Goal: Task Accomplishment & Management: Manage account settings

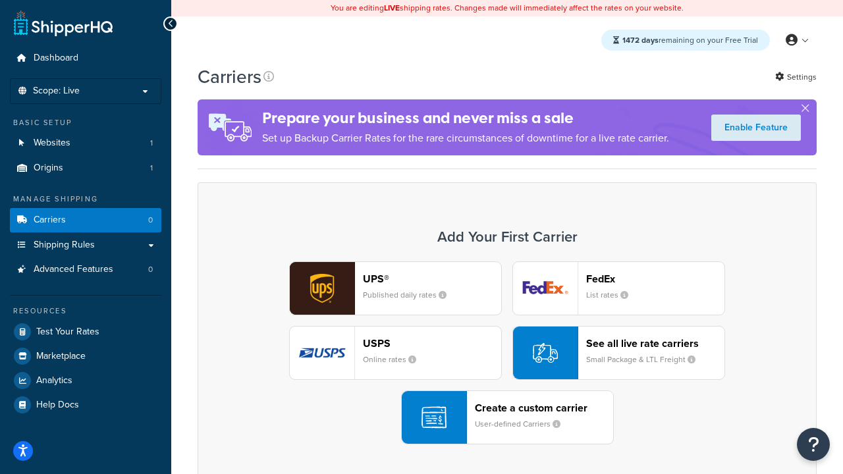
click at [507, 353] on div "UPS® Published daily rates FedEx List rates USPS Online rates See all live rate…" at bounding box center [508, 353] width 592 height 183
click at [656, 279] on header "FedEx" at bounding box center [655, 279] width 138 height 13
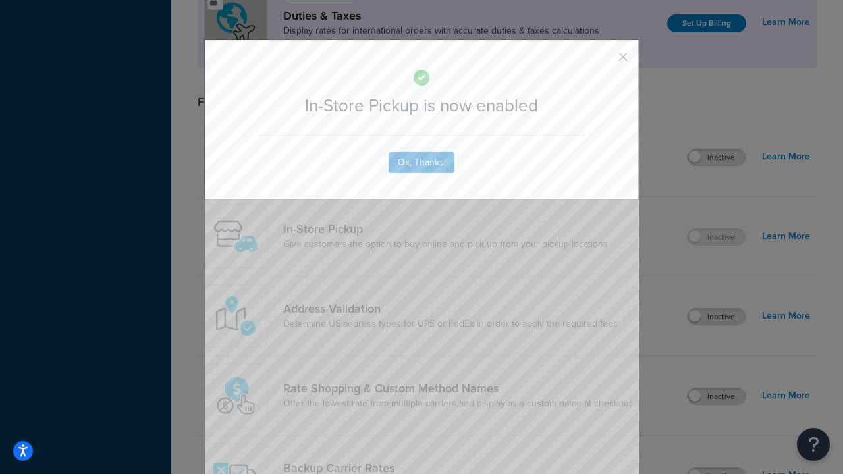
click at [604, 60] on button "button" at bounding box center [603, 61] width 3 height 3
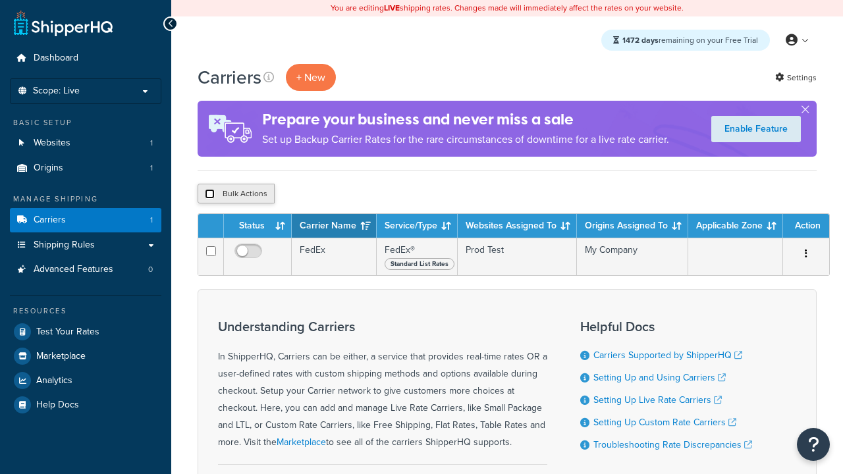
click at [210, 194] on input "checkbox" at bounding box center [210, 194] width 10 height 10
checkbox input "true"
click at [0, 0] on button "Delete" at bounding box center [0, 0] width 0 height 0
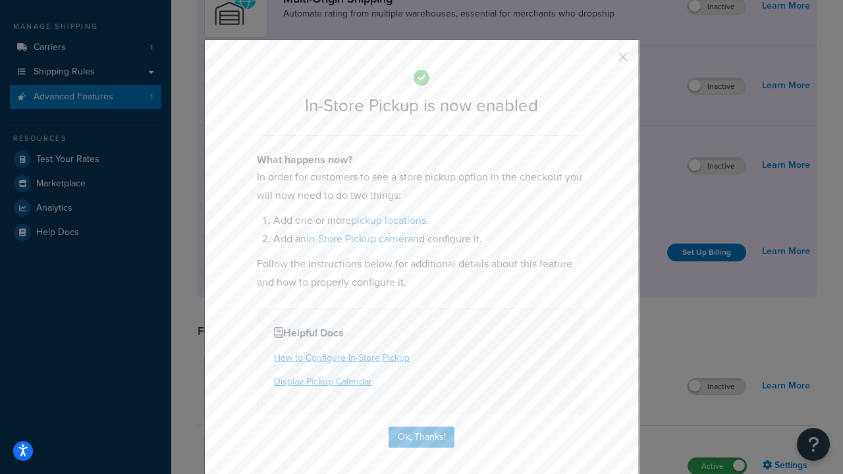
scroll to position [223, 0]
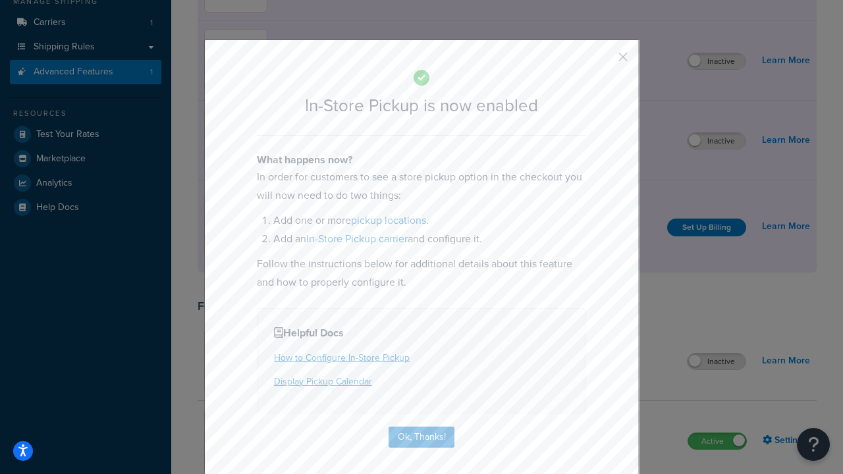
click at [604, 61] on button "button" at bounding box center [603, 61] width 3 height 3
click at [717, 141] on label "Inactive" at bounding box center [717, 141] width 58 height 16
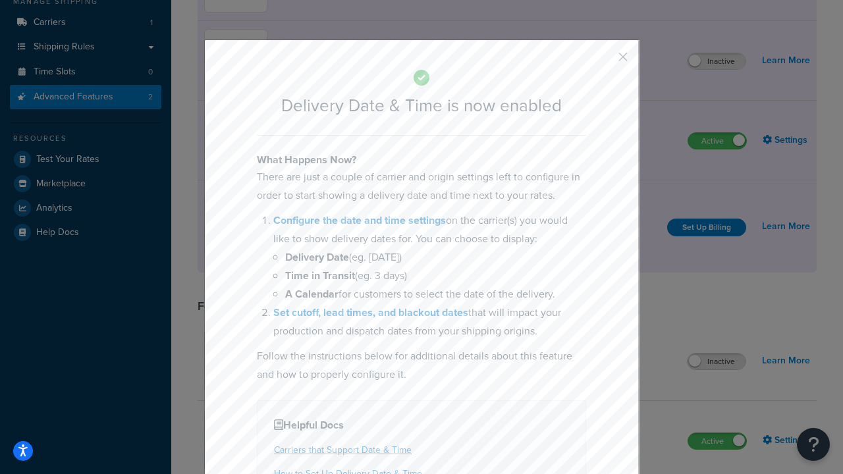
click at [604, 61] on button "button" at bounding box center [603, 61] width 3 height 3
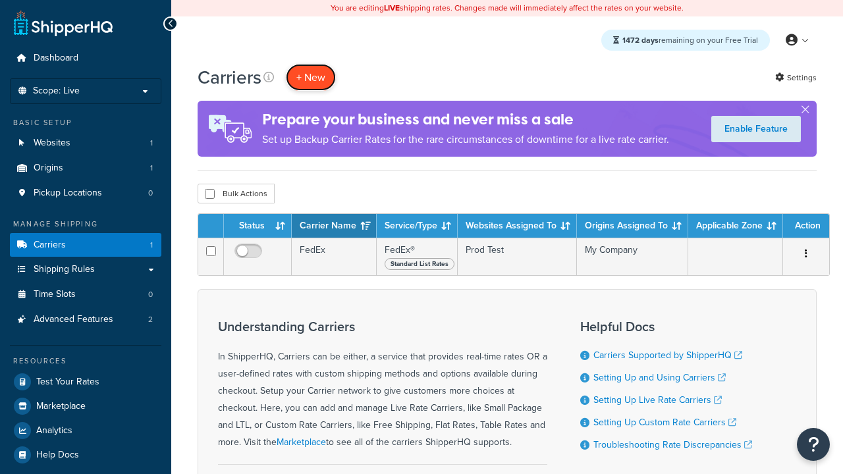
click at [311, 77] on button "+ New" at bounding box center [311, 77] width 50 height 27
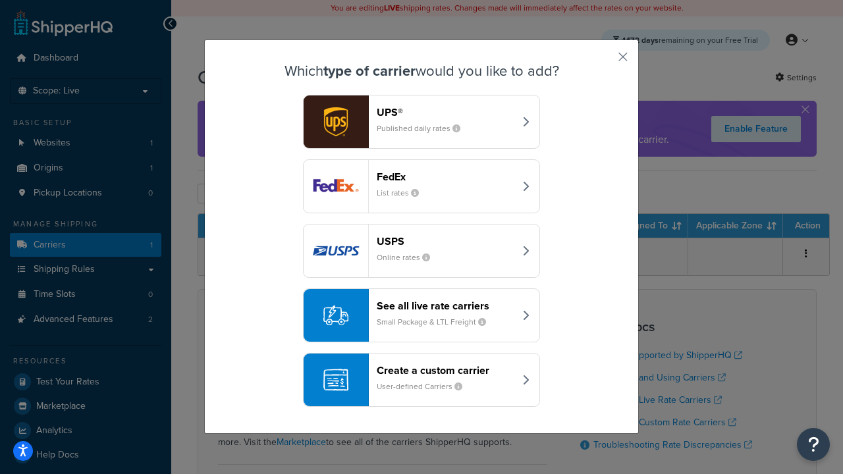
click at [422, 380] on div "Create a custom carrier User-defined Carriers" at bounding box center [446, 380] width 138 height 32
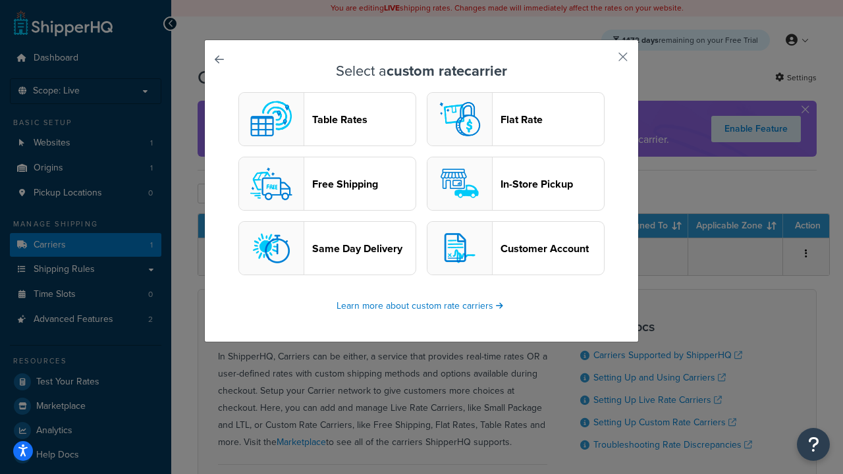
click at [516, 184] on header "In-Store Pickup" at bounding box center [552, 184] width 103 height 13
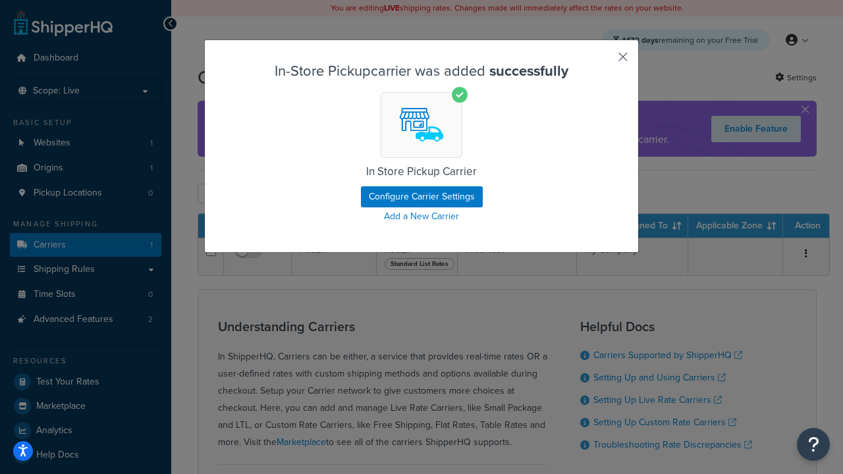
click at [604, 61] on button "button" at bounding box center [603, 61] width 3 height 3
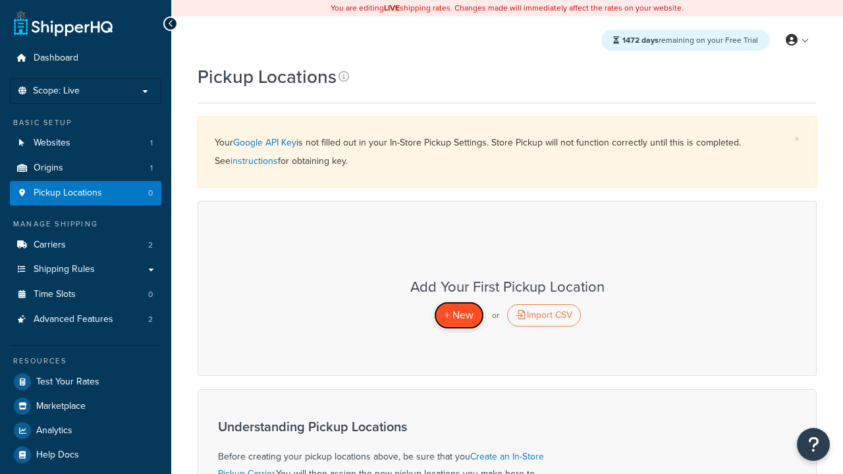
click at [459, 315] on span "+ New" at bounding box center [459, 315] width 29 height 15
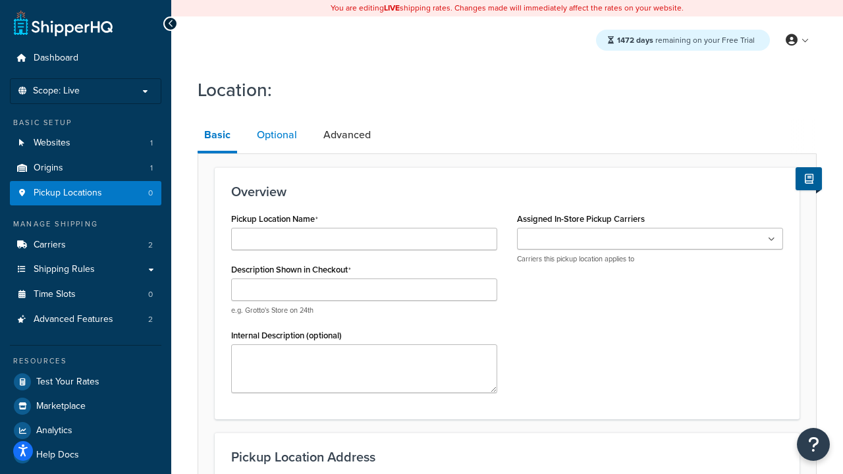
click at [277, 135] on link "Optional" at bounding box center [276, 135] width 53 height 32
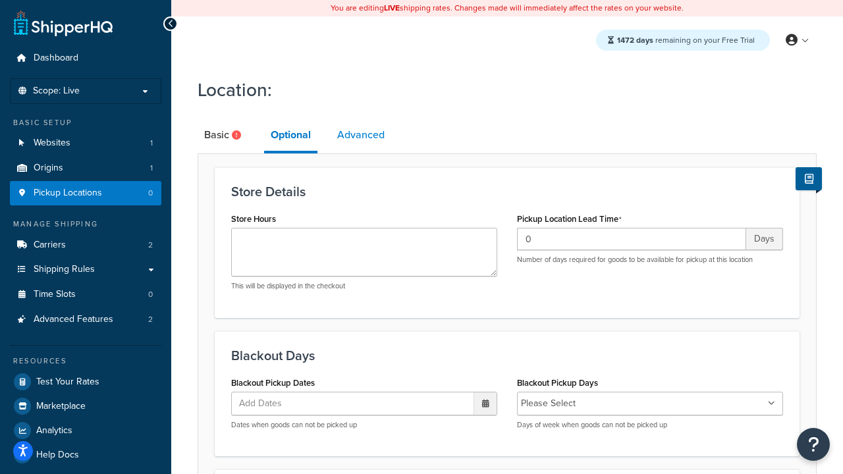
click at [361, 135] on link "Advanced" at bounding box center [361, 135] width 61 height 32
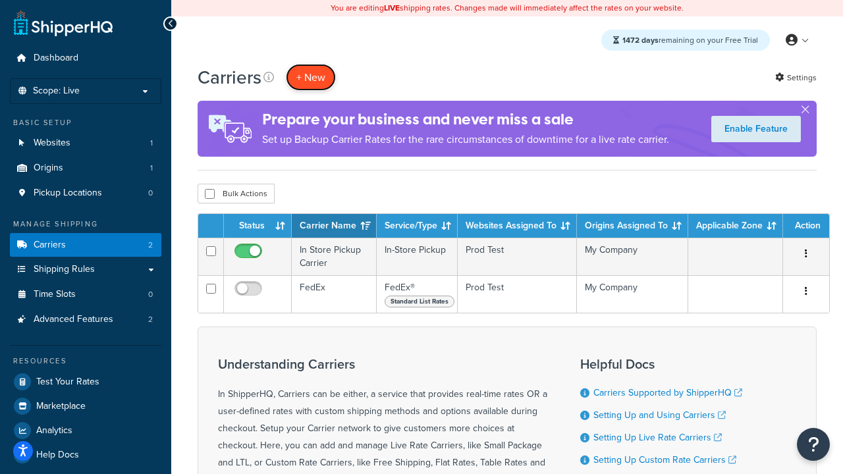
click at [311, 77] on button "+ New" at bounding box center [311, 77] width 50 height 27
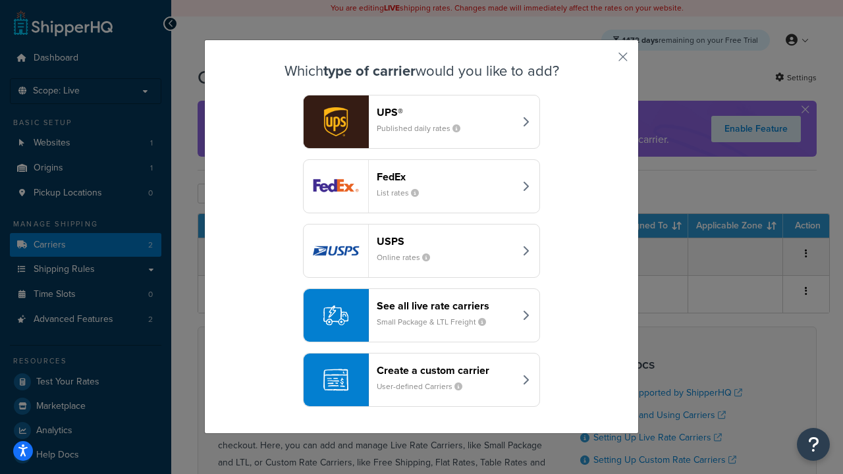
click at [422, 380] on div "Create a custom carrier User-defined Carriers" at bounding box center [446, 380] width 138 height 32
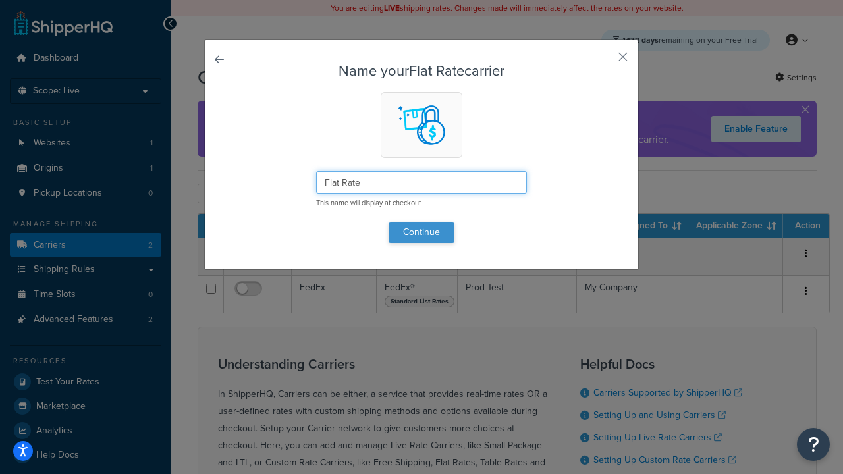
type input "Flat Rate"
click at [422, 232] on button "Continue" at bounding box center [422, 232] width 66 height 21
click at [604, 61] on button "button" at bounding box center [603, 61] width 3 height 3
